Goal: Information Seeking & Learning: Learn about a topic

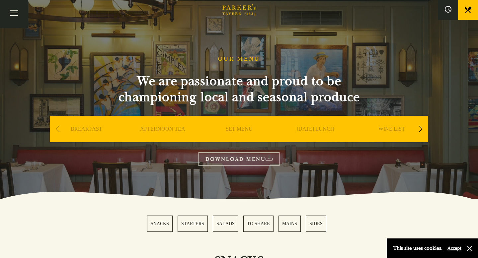
click at [247, 130] on link "SET MENU" at bounding box center [239, 139] width 27 height 27
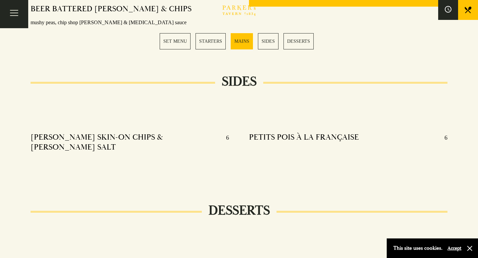
scroll to position [662, 0]
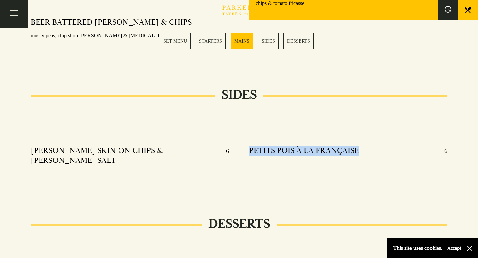
drag, startPoint x: 250, startPoint y: 140, endPoint x: 357, endPoint y: 138, distance: 107.7
click at [357, 146] on h4 "PETITS POIS À LA FRANÇAISE" at bounding box center [304, 151] width 110 height 11
copy h4 "PETITS POIS À LA FRANÇAISE"
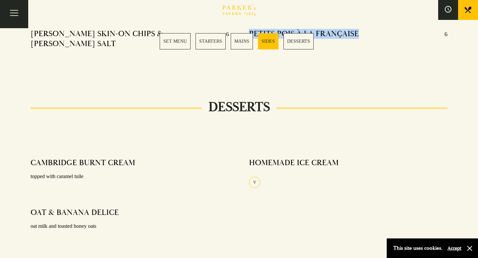
scroll to position [785, 0]
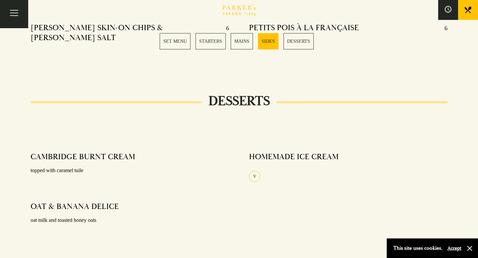
click at [98, 152] on h4 "CAMBRIDGE BURNT CREAM" at bounding box center [83, 157] width 105 height 10
copy h4 "CAMBRIDGE BURNT CREAM"
drag, startPoint x: 118, startPoint y: 188, endPoint x: 31, endPoint y: 186, distance: 87.4
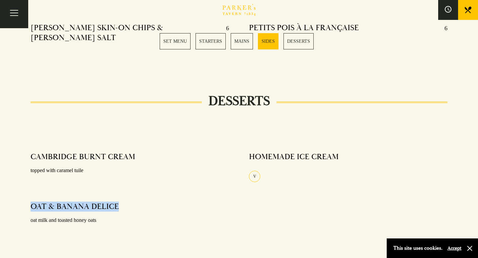
click at [31, 202] on div "OAT & BANANA DELICE" at bounding box center [130, 207] width 199 height 10
copy h4 "OAT & BANANA DELICE"
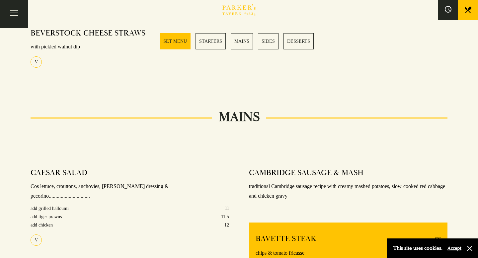
scroll to position [0, 0]
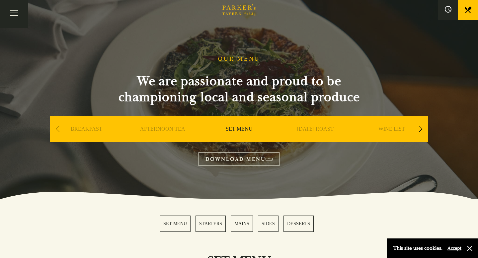
click at [418, 128] on div "Next slide" at bounding box center [420, 129] width 9 height 15
click at [317, 128] on link "DESSERT" at bounding box center [315, 139] width 23 height 27
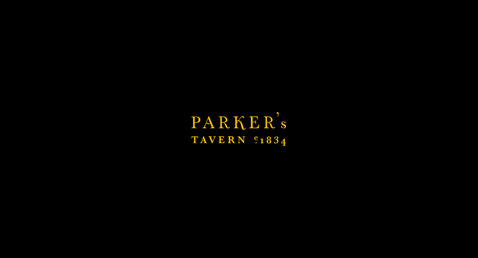
scroll to position [334, 0]
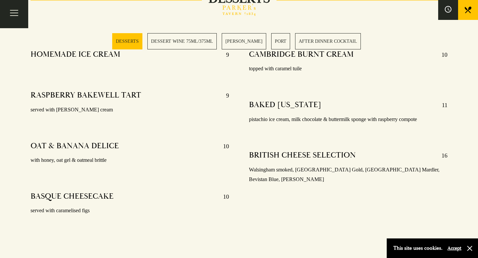
scroll to position [249, 0]
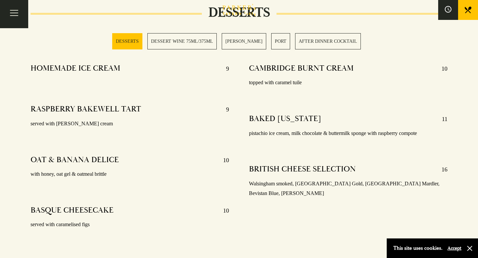
click at [67, 160] on h4 "OAT & BANANA DELICE" at bounding box center [75, 160] width 88 height 11
copy h4 "OAT & BANANA DELICE"
click at [88, 173] on p "with honey, oat gel & oatmeal brittle" at bounding box center [130, 175] width 199 height 10
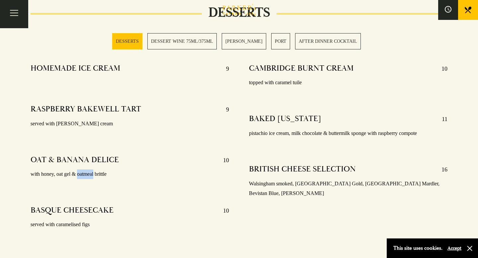
click at [88, 173] on p "with honey, oat gel & oatmeal brittle" at bounding box center [130, 175] width 199 height 10
copy p "with honey, oat gel & oatmeal brittle"
click at [75, 65] on section "DESSERTS DESSERT WINE 75ML/375ML SHERRY PORT AFTER DINNER COCKTAIL" at bounding box center [239, 42] width 478 height 50
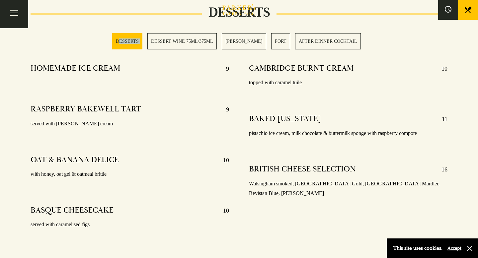
click at [75, 65] on section "DESSERTS DESSERT WINE 75ML/375ML SHERRY PORT AFTER DINNER COCKTAIL" at bounding box center [239, 42] width 478 height 50
click at [75, 68] on h4 "HOMEMADE ICE CREAM" at bounding box center [76, 68] width 90 height 11
copy h4 "HOMEMADE ICE CREAM"
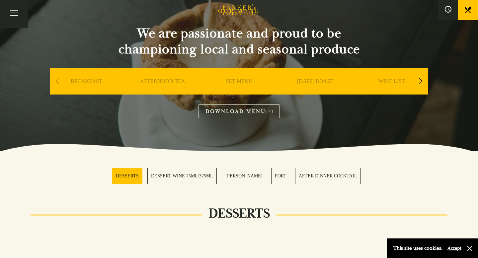
scroll to position [0, 0]
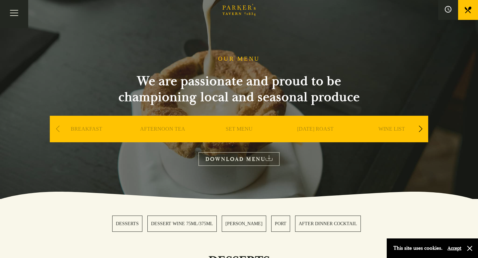
click at [423, 128] on div "Next slide" at bounding box center [420, 129] width 9 height 15
click at [317, 132] on link "A LA CARTE" at bounding box center [315, 139] width 31 height 27
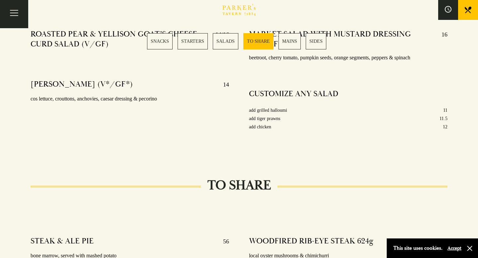
scroll to position [883, 0]
